Goal: Find specific page/section: Find specific page/section

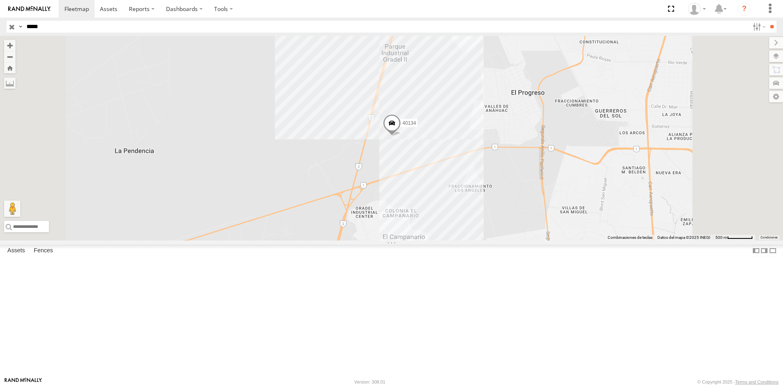
click at [57, 31] on input "*****" at bounding box center [386, 27] width 726 height 12
type input "*****"
click at [767, 21] on input "**" at bounding box center [771, 27] width 9 height 12
click at [0, 0] on div "40593 All Assets" at bounding box center [0, 0] width 0 height 0
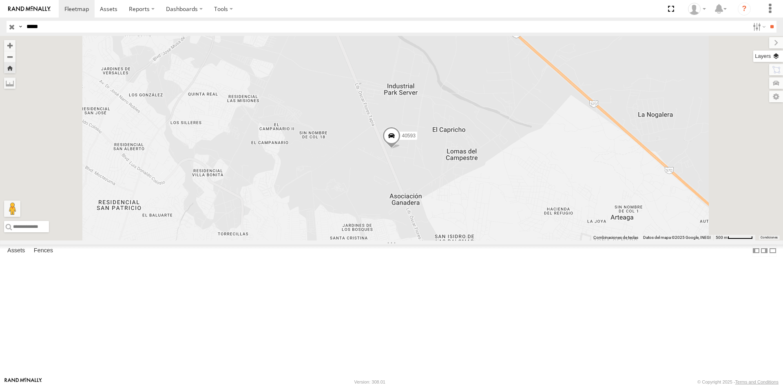
click at [779, 56] on label at bounding box center [768, 56] width 30 height 11
click at [0, 0] on span "Basemaps" at bounding box center [0, 0] width 0 height 0
click at [0, 0] on span "Satellite + Roadmap" at bounding box center [0, 0] width 0 height 0
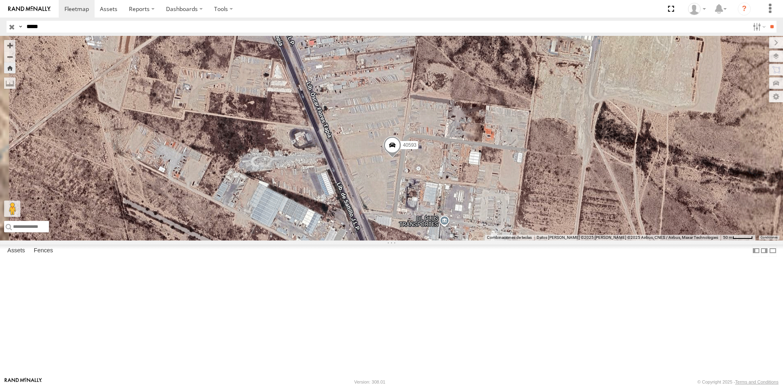
click at [401, 158] on span at bounding box center [392, 147] width 18 height 22
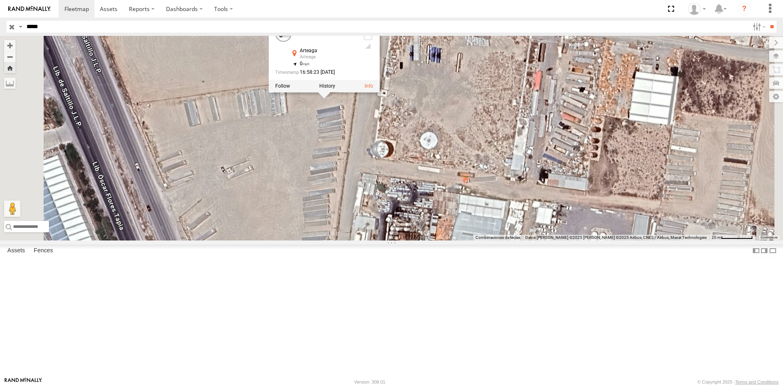
drag, startPoint x: 506, startPoint y: 257, endPoint x: 538, endPoint y: 219, distance: 50.1
click at [541, 221] on div "40593 40593 All Assets [PERSON_NAME] 25.4677 , -100.89934 0 16:58:23 [DATE]" at bounding box center [391, 138] width 783 height 205
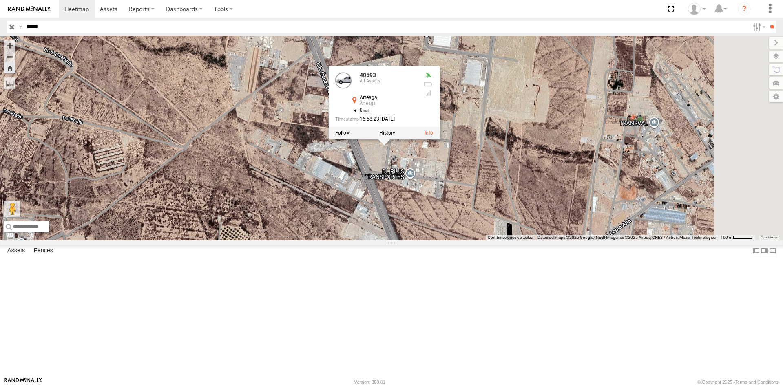
drag, startPoint x: 539, startPoint y: 238, endPoint x: 516, endPoint y: 239, distance: 23.7
click at [517, 239] on div "40593 40593 All Assets [PERSON_NAME] 25.4677 , -100.89934 0 16:58:23 [DATE]" at bounding box center [391, 138] width 783 height 205
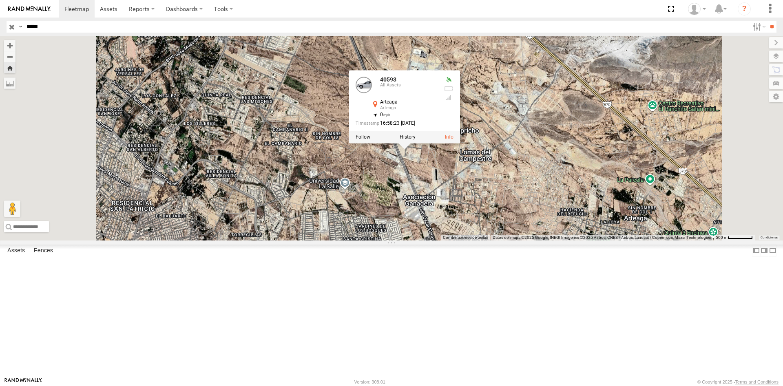
drag, startPoint x: 535, startPoint y: 256, endPoint x: 544, endPoint y: 210, distance: 46.9
click at [543, 210] on div "40593 40593 All Assets [PERSON_NAME] 25.4677 , -100.89934 0 16:58:23 [DATE]" at bounding box center [391, 138] width 783 height 205
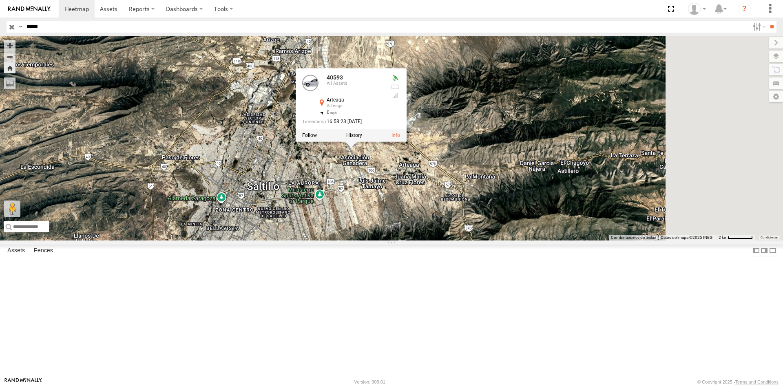
drag, startPoint x: 552, startPoint y: 202, endPoint x: 455, endPoint y: 229, distance: 100.8
click at [463, 223] on div "40593 40593 All Assets [PERSON_NAME] 25.4677 , -100.89934 0 16:58:23 [DATE]" at bounding box center [391, 138] width 783 height 205
